Goal: Task Accomplishment & Management: Manage account settings

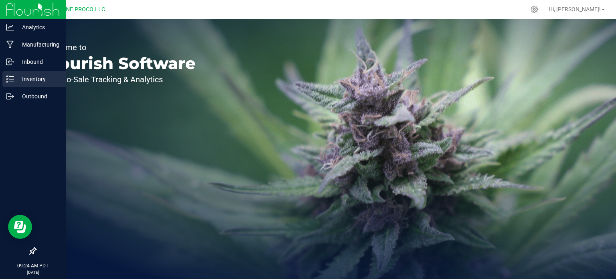
click at [14, 84] on div "Inventory" at bounding box center [33, 79] width 63 height 16
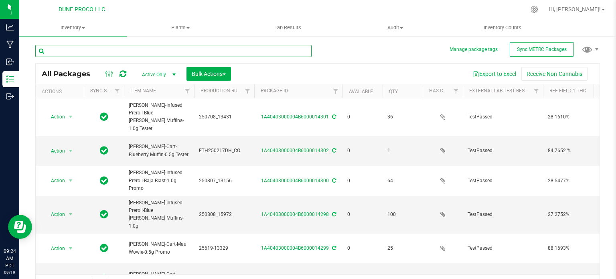
click at [117, 52] on input "text" at bounding box center [173, 51] width 276 height 12
type input "13451"
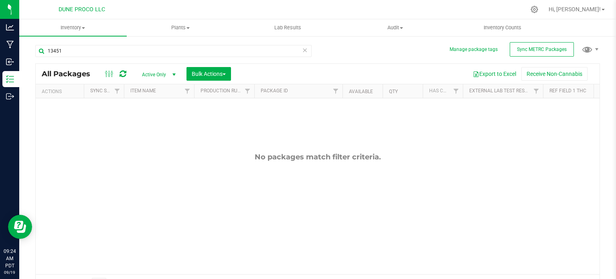
click at [165, 76] on span "Active Only" at bounding box center [157, 74] width 44 height 11
click at [161, 123] on li "All" at bounding box center [156, 123] width 43 height 12
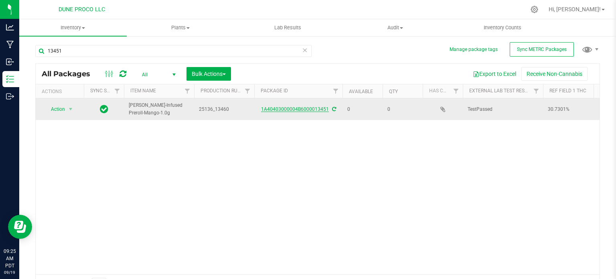
click at [285, 110] on link "1A40403000004B6000013451" at bounding box center [295, 109] width 68 height 6
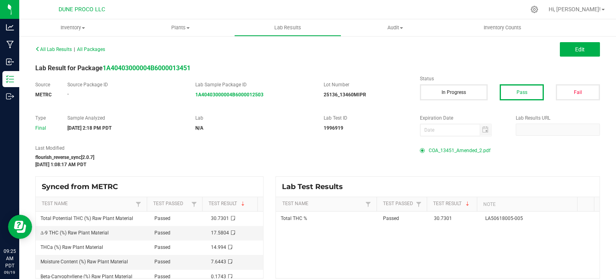
click at [461, 147] on span "COA_13451_Amended_2.pdf" at bounding box center [460, 150] width 62 height 12
drag, startPoint x: 574, startPoint y: 53, endPoint x: 503, endPoint y: 159, distance: 127.5
click at [574, 53] on button "Edit" at bounding box center [580, 49] width 40 height 14
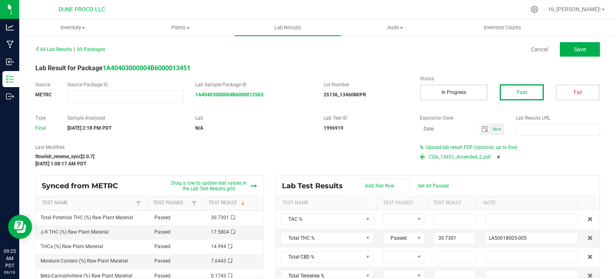
click at [496, 158] on icon at bounding box center [498, 156] width 4 height 5
type input "30.7301"
type input "LA50618005-005"
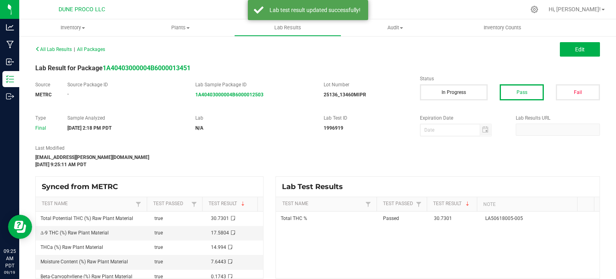
click at [572, 59] on div "All Lab Results | All Packages Edit" at bounding box center [317, 49] width 576 height 20
click at [572, 53] on button "Edit" at bounding box center [580, 49] width 40 height 14
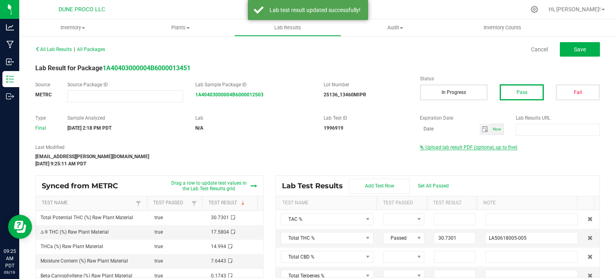
click at [480, 147] on span "Upload lab result PDF (optional, up to five)" at bounding box center [471, 147] width 92 height 6
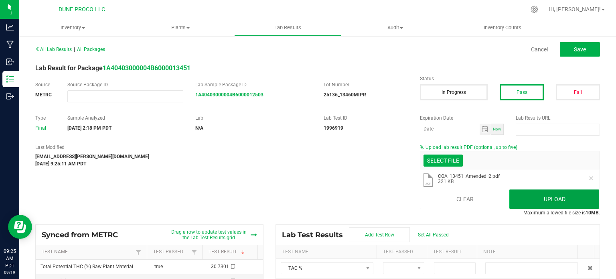
click at [539, 195] on button "Upload" at bounding box center [554, 198] width 90 height 19
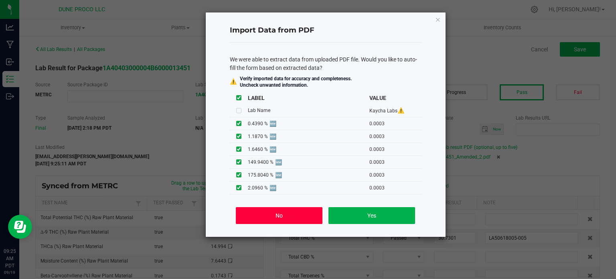
click at [304, 220] on button "No" at bounding box center [279, 215] width 86 height 17
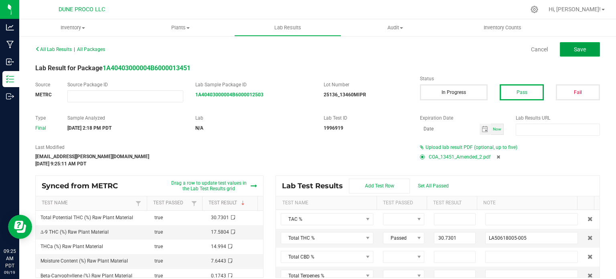
click at [571, 44] on button "Save" at bounding box center [580, 49] width 40 height 14
type input "30.7301"
type input "LA50618005-005"
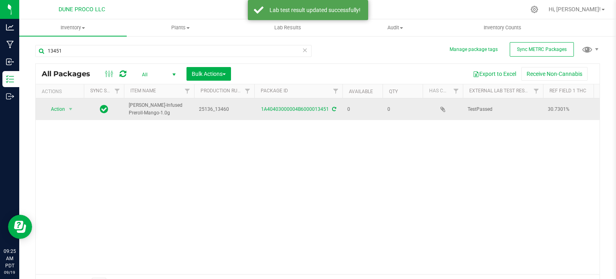
click at [214, 109] on span "25136_13460" at bounding box center [224, 109] width 51 height 8
click at [214, 109] on input "25136_13460" at bounding box center [222, 109] width 57 height 12
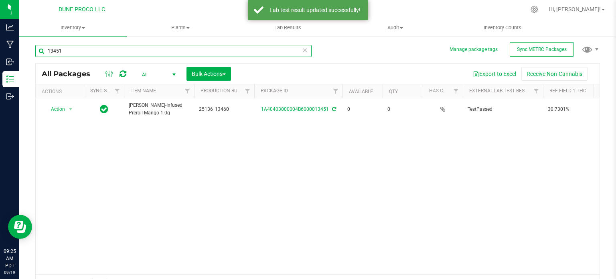
click at [123, 56] on input "13451" at bounding box center [173, 51] width 276 height 12
paste input "25136_13460"
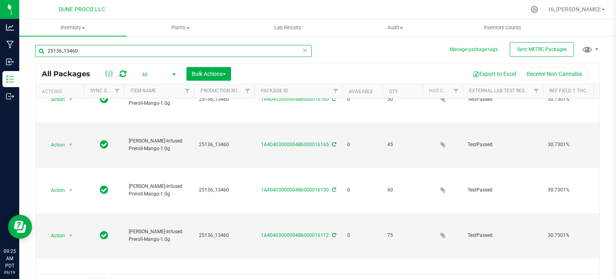
scroll to position [40, 0]
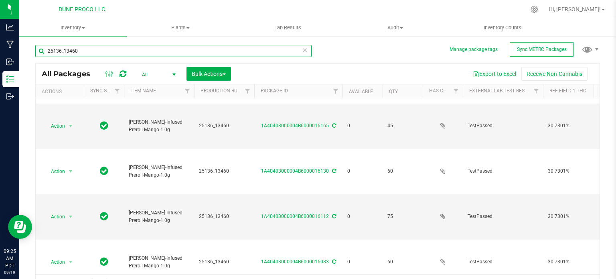
type input "25136_13460"
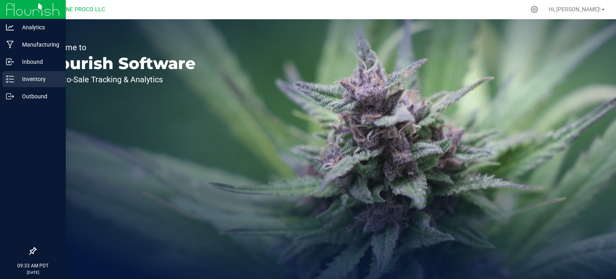
click at [27, 85] on div "Inventory" at bounding box center [33, 79] width 63 height 16
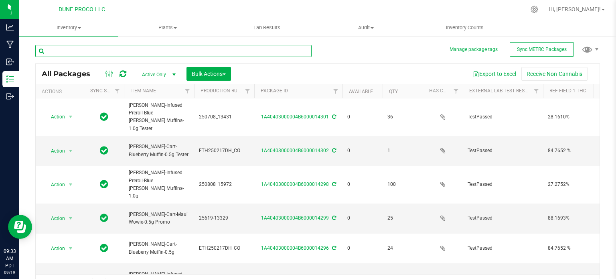
click at [120, 54] on input "text" at bounding box center [173, 51] width 276 height 12
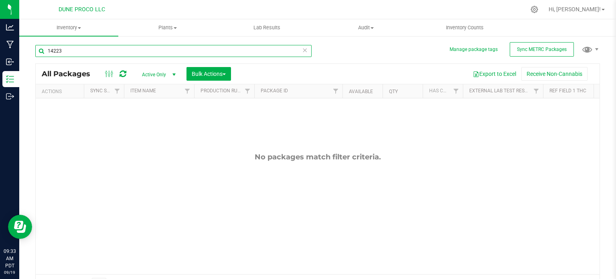
type input "14223"
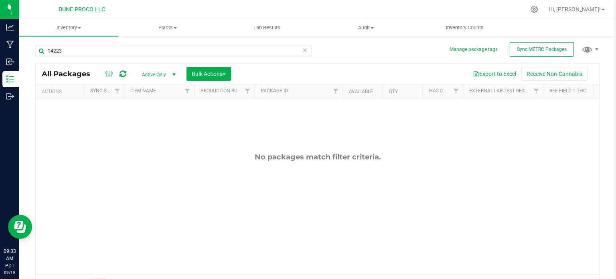
click at [169, 78] on span "select" at bounding box center [174, 74] width 10 height 11
click at [158, 118] on li "All" at bounding box center [156, 123] width 43 height 12
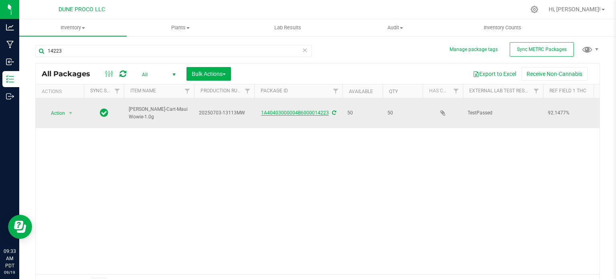
click at [300, 110] on link "1A40403000004B6000014223" at bounding box center [295, 113] width 68 height 6
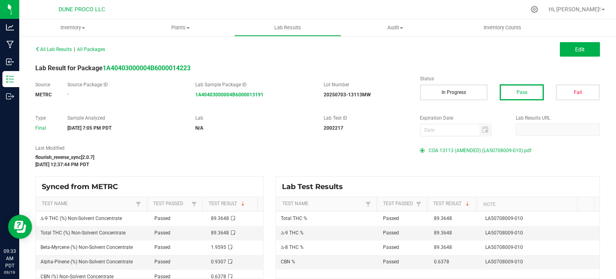
click at [450, 153] on span "COA 13113 (AMENDED) (LA50708009-010).pdf" at bounding box center [480, 150] width 103 height 12
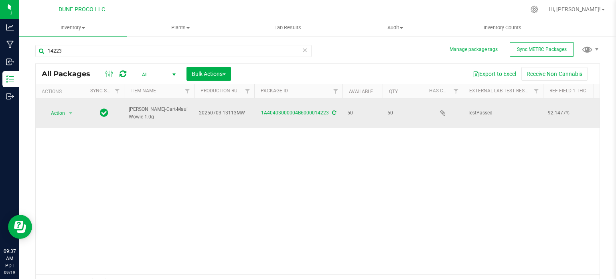
click at [223, 111] on span "20250703-13113MW" at bounding box center [224, 113] width 51 height 8
click at [223, 111] on input "20250703-13113MW" at bounding box center [222, 113] width 57 height 12
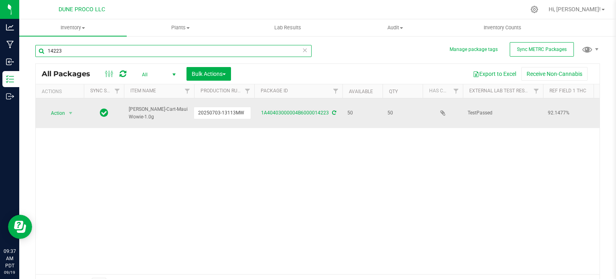
click at [64, 54] on input "14223" at bounding box center [173, 51] width 276 height 12
paste input "20250703-13113MW"
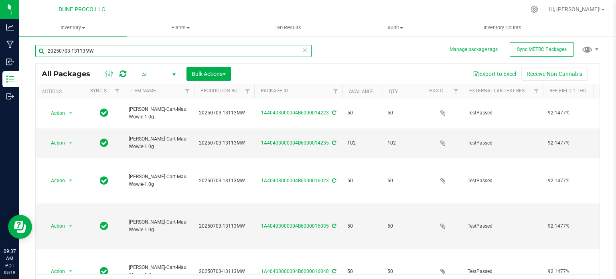
type input "20250703-13113MW"
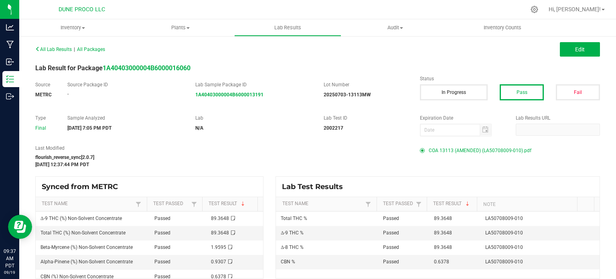
click at [473, 148] on span "COA 13113 (AMENDED) (LA50708009-010).pdf" at bounding box center [480, 150] width 103 height 12
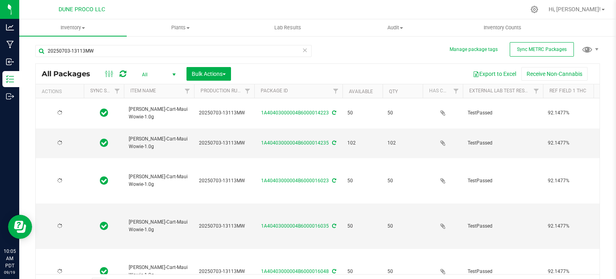
type input "2025-07-03"
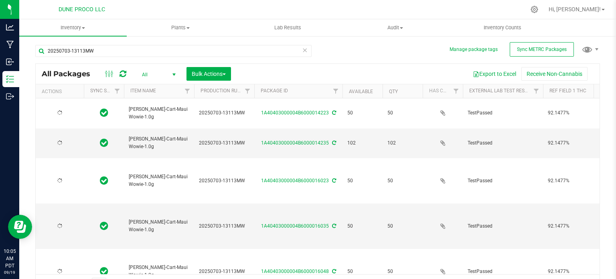
type input "2025-07-03"
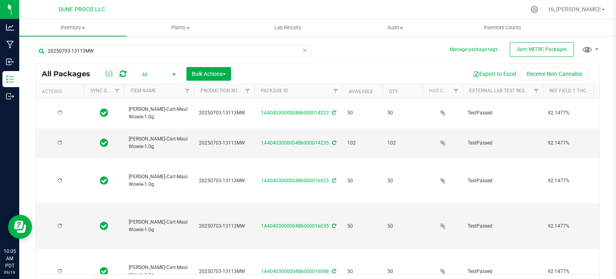
type input "2025-07-03"
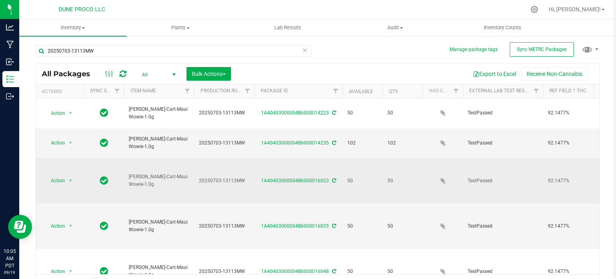
click at [227, 177] on span "20250703-13113MW" at bounding box center [224, 181] width 51 height 8
click at [227, 174] on input "20250703-13113MW" at bounding box center [222, 180] width 57 height 12
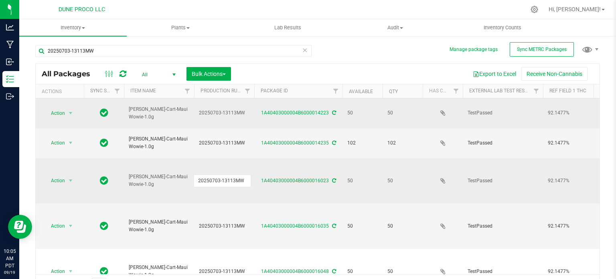
click at [232, 109] on span "20250703-13113MW" at bounding box center [224, 113] width 51 height 8
click at [79, 58] on div "20250703-13113MW" at bounding box center [173, 54] width 276 height 18
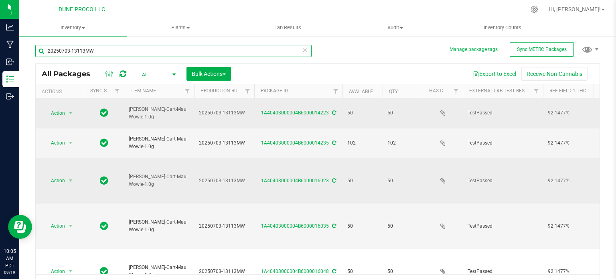
click at [83, 55] on input "20250703-13113MW" at bounding box center [173, 51] width 276 height 12
paste input "50704-13101BBL"
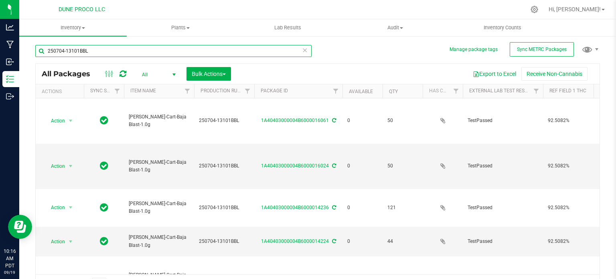
click at [89, 52] on input "250704-13101BBL" at bounding box center [173, 51] width 276 height 12
click at [108, 50] on input "250704-13101BBL" at bounding box center [173, 51] width 276 height 12
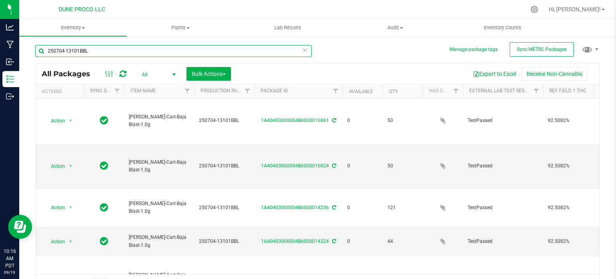
click at [108, 50] on input "250704-13101BBL" at bounding box center [173, 51] width 276 height 12
paste input "0250703-13113MW"
type input "20250703-13113MW"
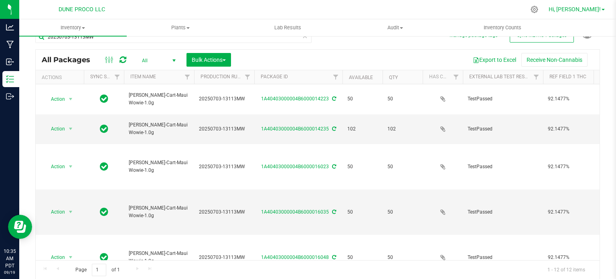
click at [604, 11] on link "Hi, [PERSON_NAME]!" at bounding box center [576, 9] width 63 height 8
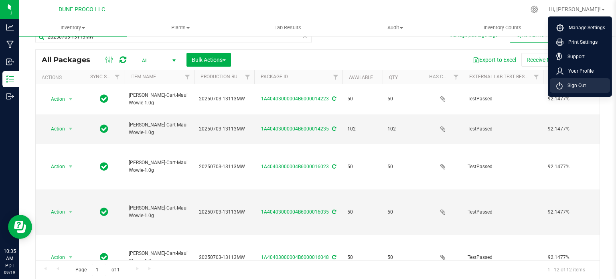
click at [568, 86] on span "Sign Out" at bounding box center [573, 85] width 23 height 8
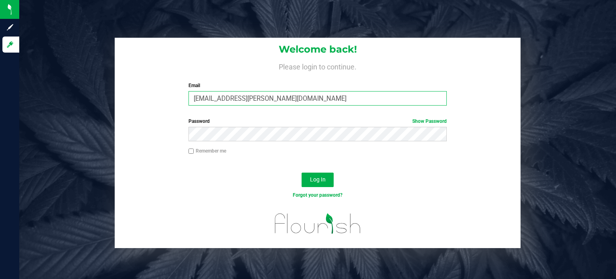
click at [313, 91] on input "[EMAIL_ADDRESS][PERSON_NAME][DOMAIN_NAME]" at bounding box center [317, 98] width 259 height 14
type input "maxxodonnell1995@gmail.com"
click at [316, 179] on span "Log In" at bounding box center [318, 179] width 16 height 6
